Goal: Navigation & Orientation: Go to known website

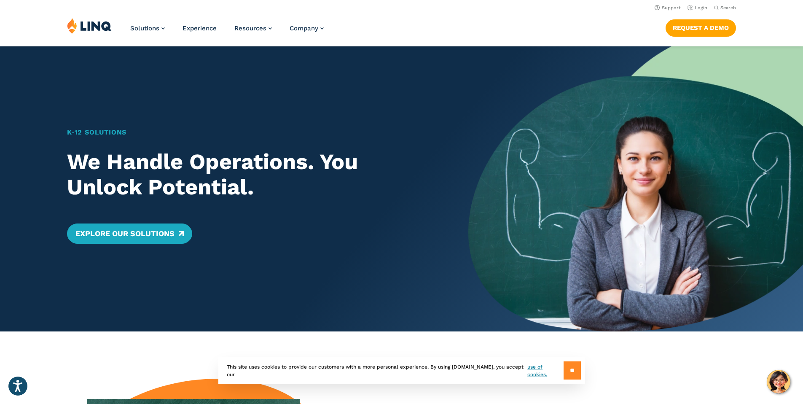
click at [574, 372] on input "**" at bounding box center [572, 370] width 17 height 18
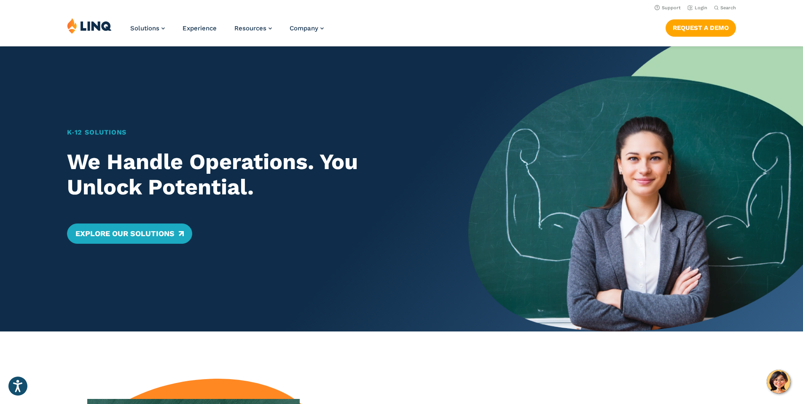
click at [94, 34] on link at bounding box center [89, 27] width 45 height 19
click at [699, 7] on link "Login" at bounding box center [698, 7] width 20 height 5
